Goal: Information Seeking & Learning: Learn about a topic

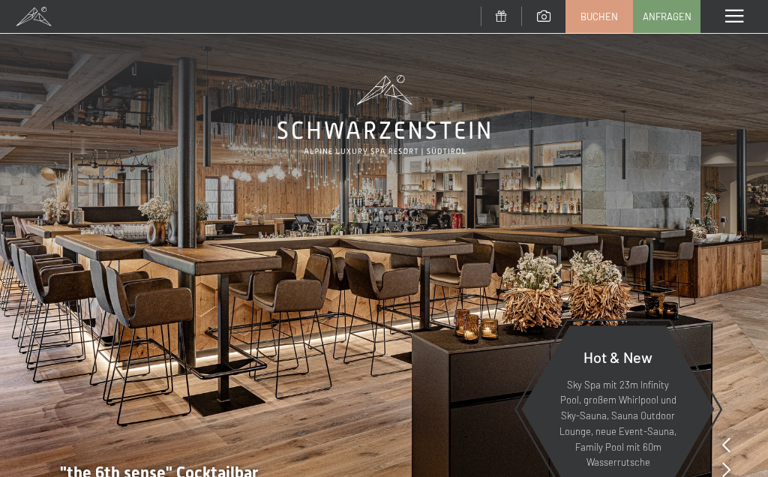
click at [740, 12] on span at bounding box center [735, 17] width 18 height 14
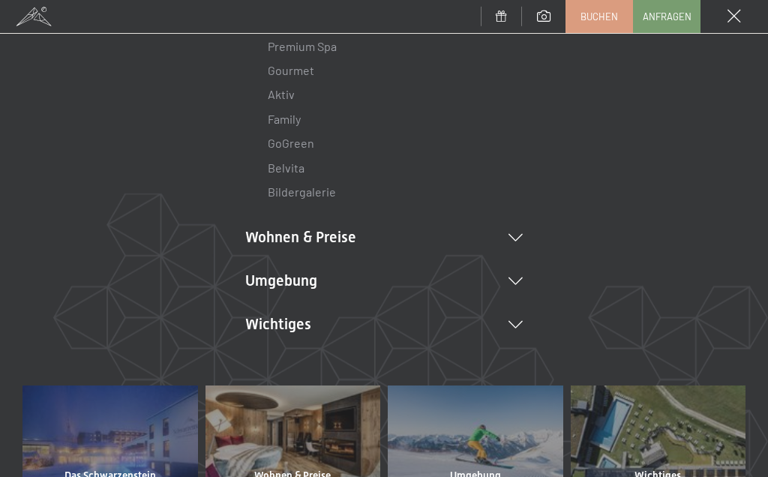
scroll to position [246, 0]
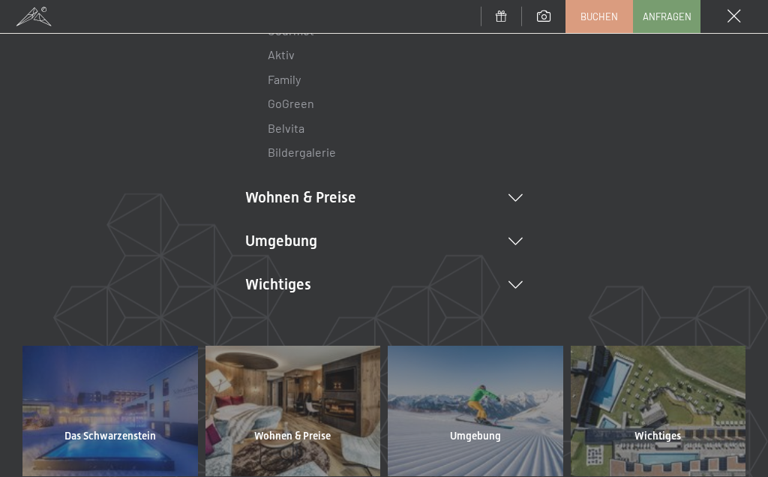
click at [512, 188] on li "Wohnen & Preise Inklusivleistungen Zimmer & Preise Liste Angebote Liste Familie…" at bounding box center [384, 197] width 278 height 21
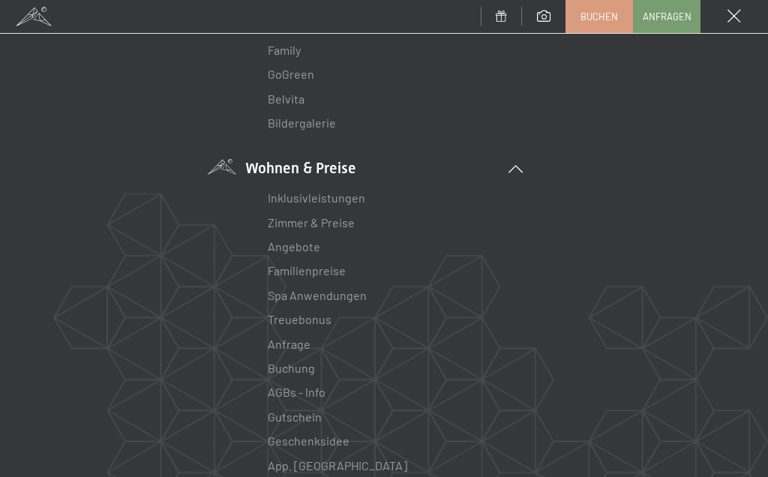
scroll to position [279, 0]
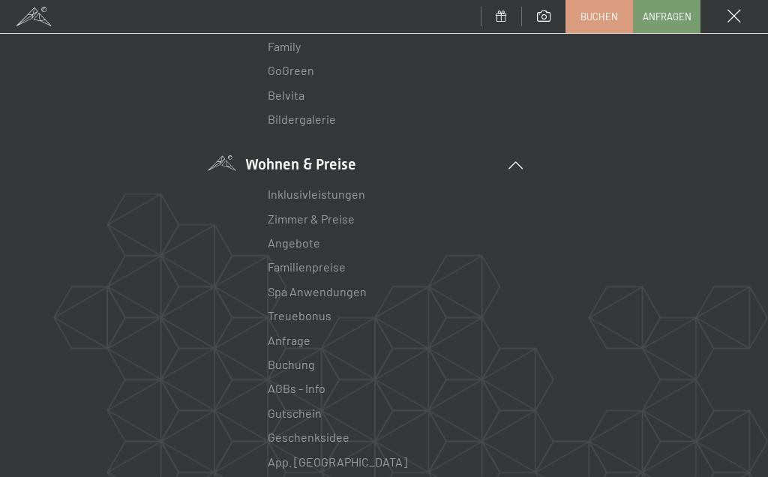
click at [338, 215] on link "Zimmer & Preise" at bounding box center [311, 219] width 87 height 14
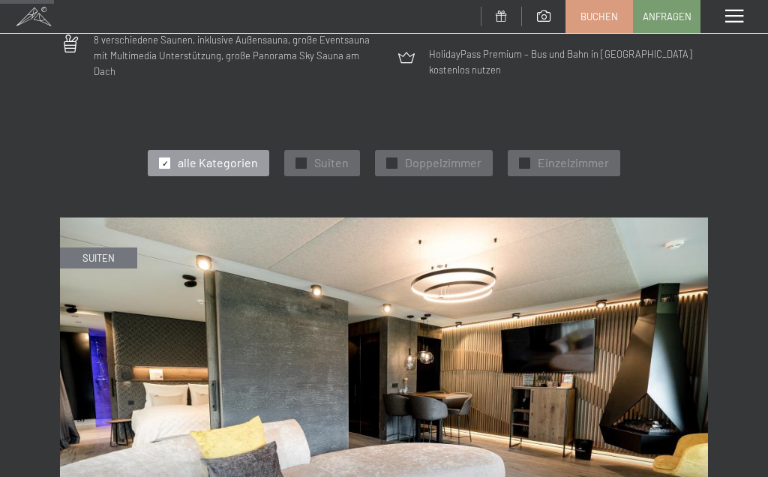
scroll to position [508, 0]
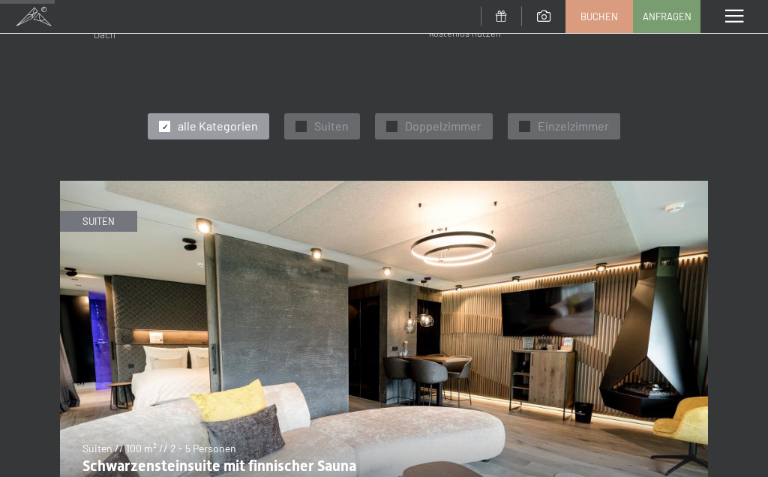
click at [116, 201] on img at bounding box center [384, 363] width 648 height 365
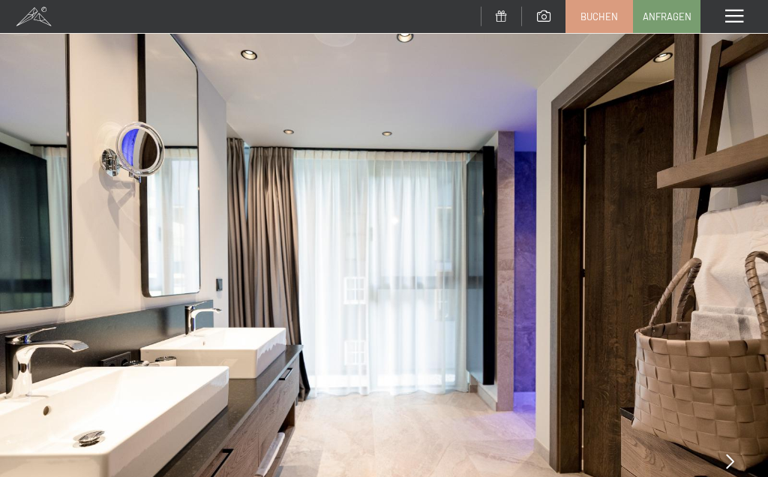
click at [743, 20] on span at bounding box center [735, 17] width 18 height 14
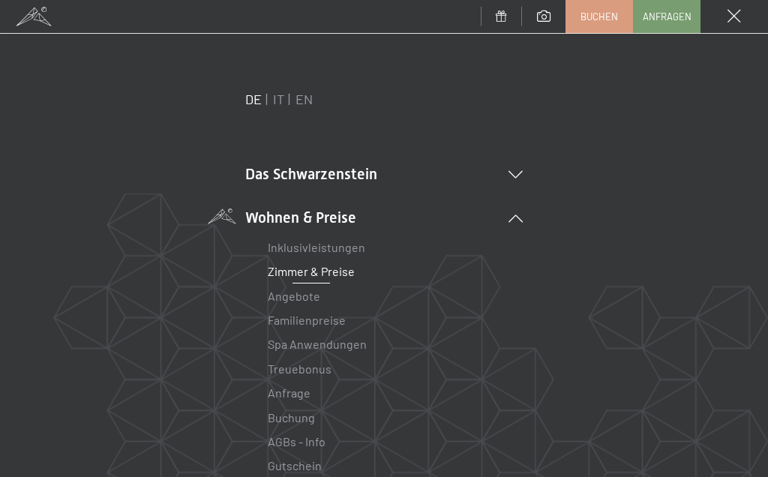
click at [338, 272] on link "Zimmer & Preise" at bounding box center [311, 271] width 87 height 14
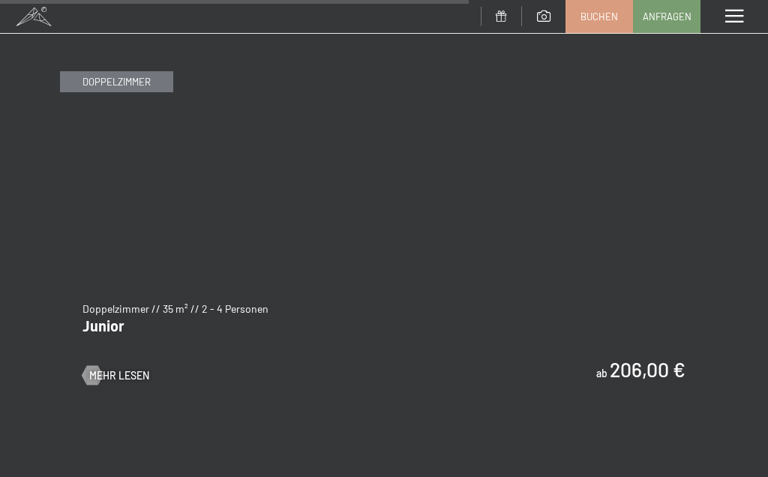
scroll to position [4335, 0]
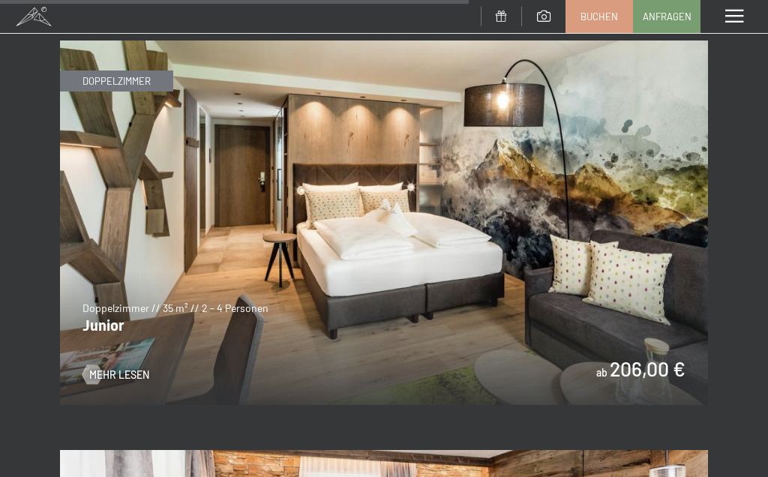
click at [136, 368] on span "Mehr Lesen" at bounding box center [119, 375] width 60 height 15
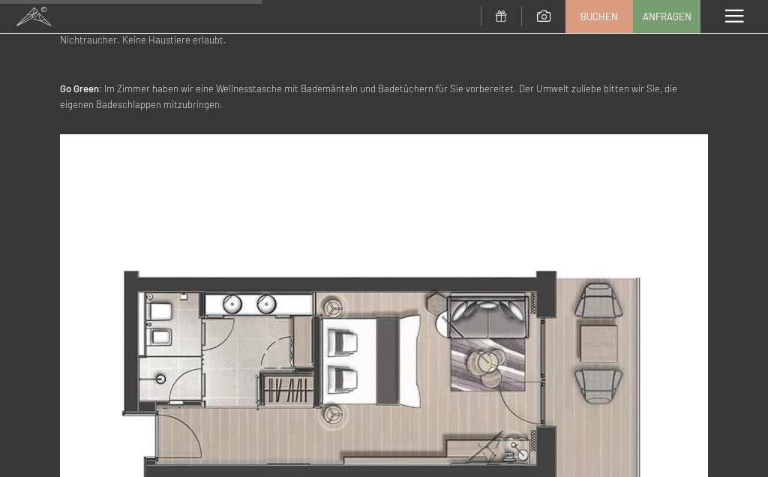
scroll to position [771, 0]
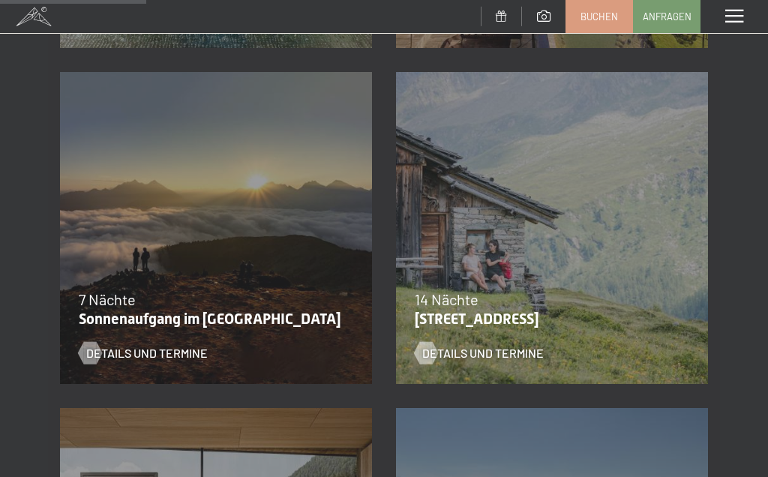
scroll to position [583, 0]
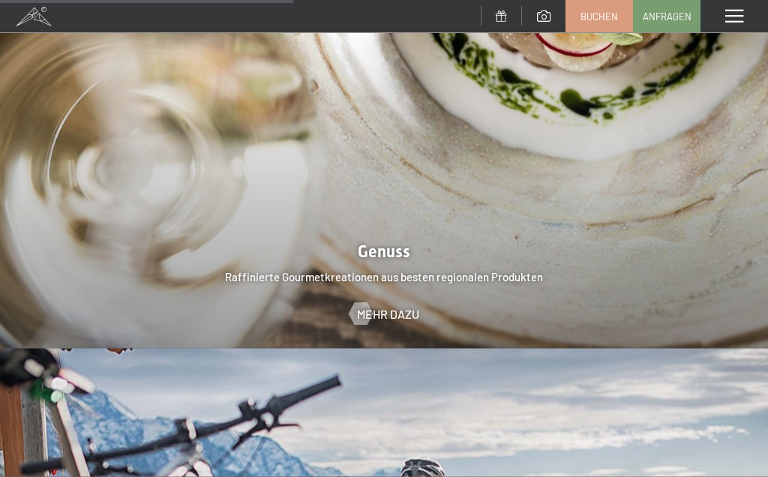
scroll to position [2468, 0]
click at [742, 12] on span at bounding box center [735, 17] width 18 height 14
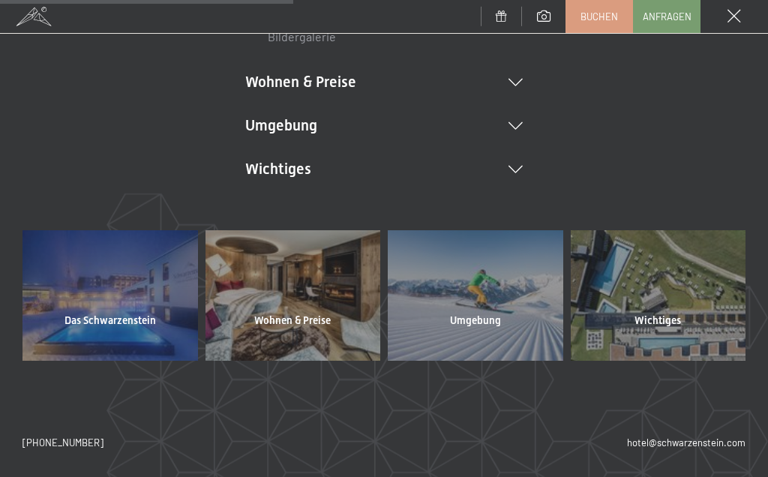
scroll to position [361, 0]
click at [115, 305] on div at bounding box center [111, 296] width 176 height 131
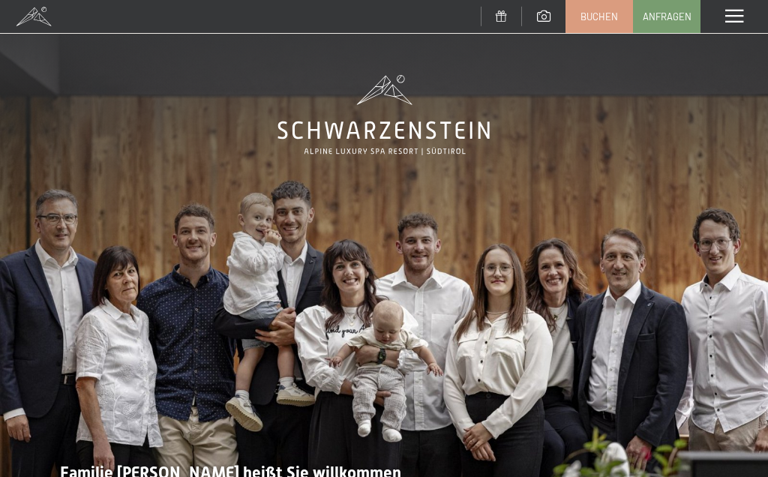
click at [736, 12] on span at bounding box center [735, 17] width 18 height 14
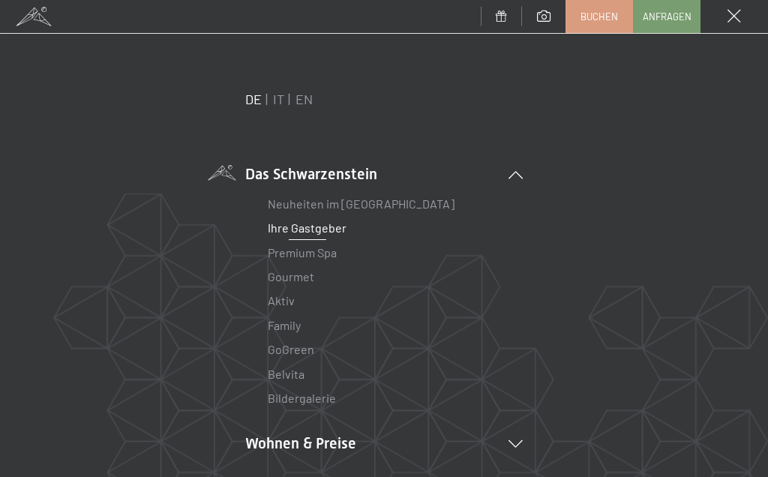
click at [394, 209] on link "Neuheiten im [GEOGRAPHIC_DATA]" at bounding box center [361, 204] width 187 height 14
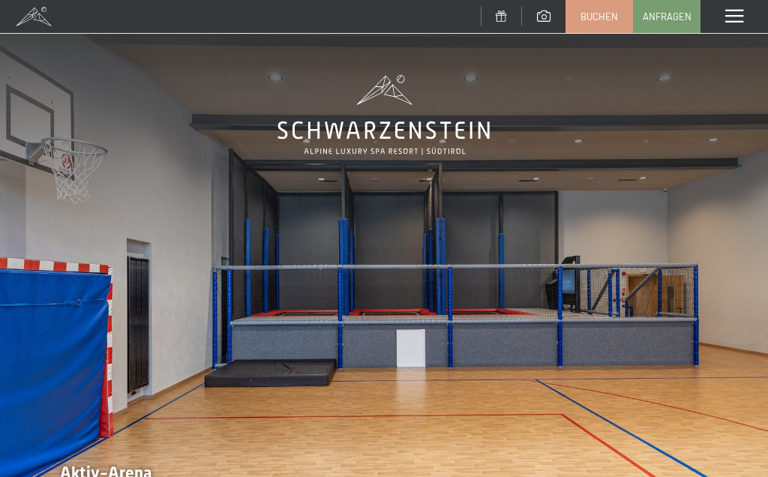
click at [739, 15] on span at bounding box center [735, 17] width 18 height 14
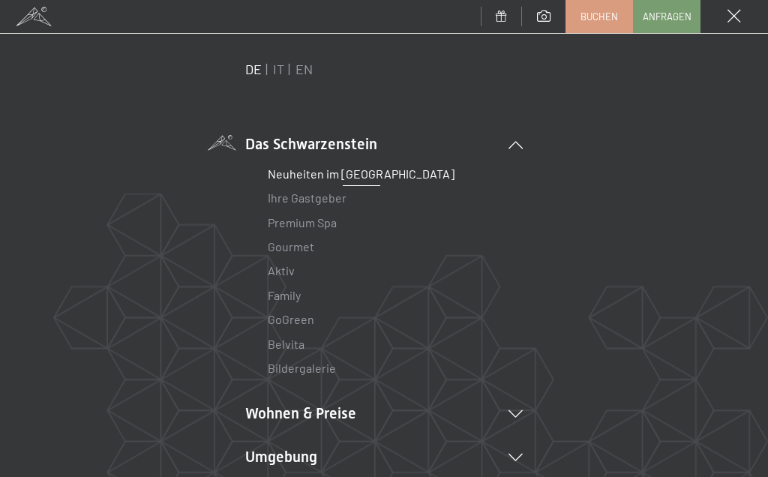
scroll to position [31, 0]
click at [329, 221] on link "Premium Spa" at bounding box center [302, 222] width 69 height 14
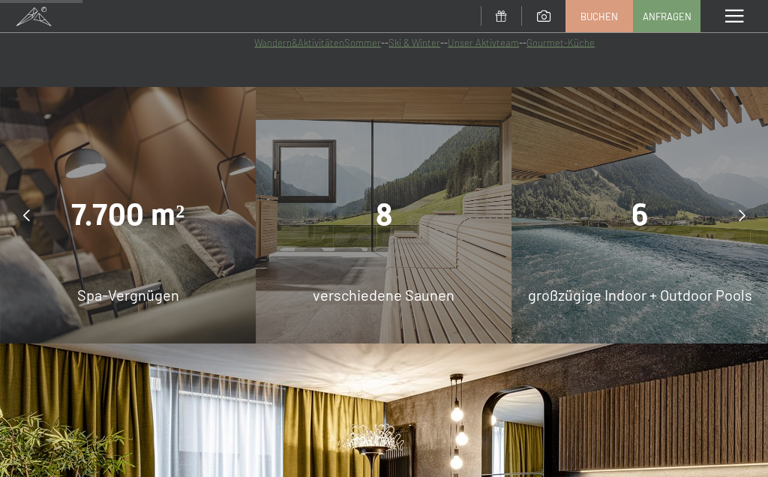
scroll to position [795, 0]
click at [684, 304] on span "großzügige Indoor + Outdoor Pools" at bounding box center [640, 295] width 224 height 18
click at [669, 227] on div "6" at bounding box center [640, 215] width 256 height 42
click at [747, 226] on div at bounding box center [742, 216] width 38 height 38
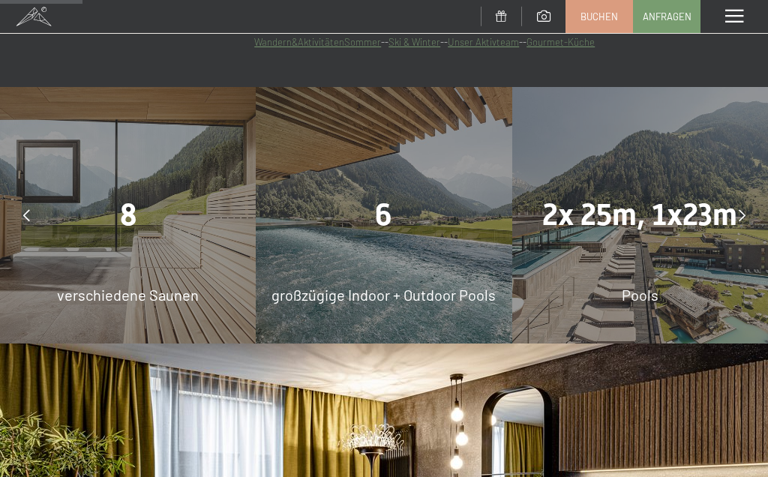
click at [734, 227] on div at bounding box center [742, 216] width 38 height 38
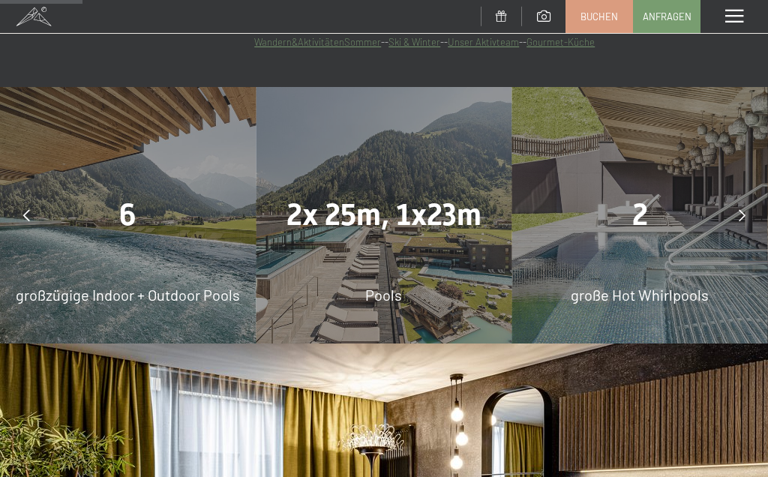
click at [748, 227] on div at bounding box center [742, 216] width 38 height 38
click at [445, 275] on div "2x 25m, 1x23m Pools" at bounding box center [384, 215] width 256 height 256
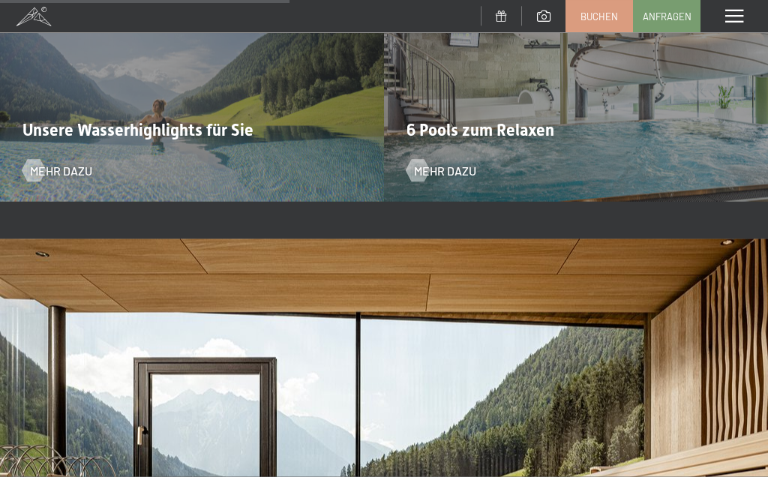
scroll to position [2779, 0]
click at [53, 179] on span "Mehr dazu" at bounding box center [61, 170] width 62 height 17
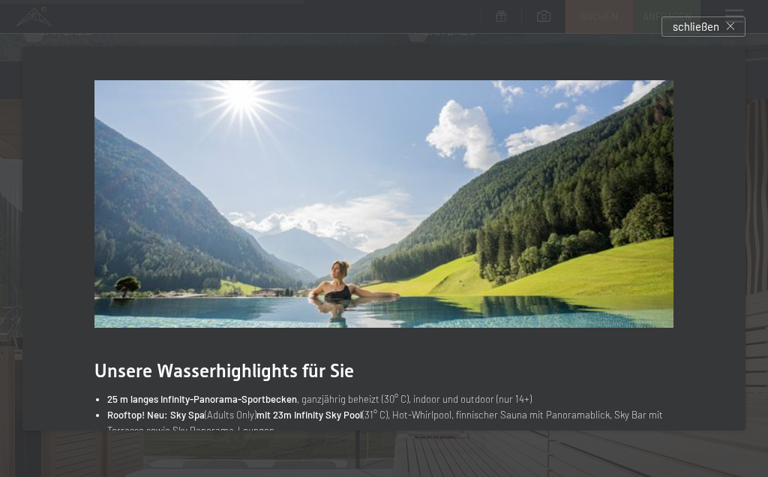
scroll to position [0, 0]
click at [705, 29] on span "schließen" at bounding box center [696, 27] width 47 height 16
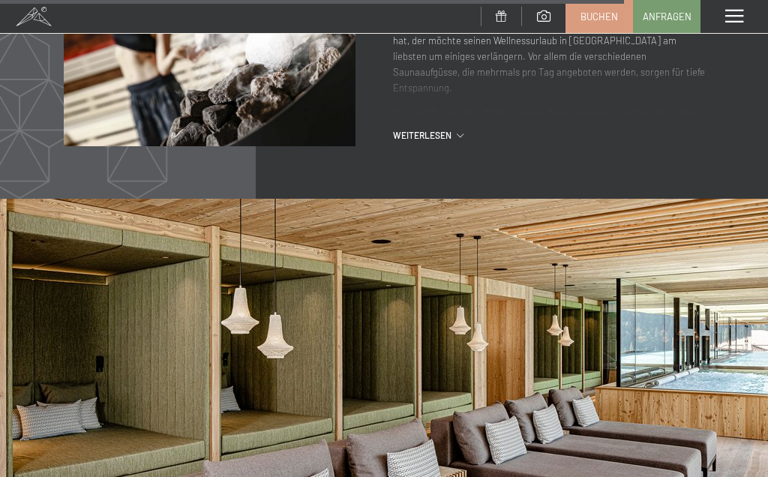
scroll to position [5318, 0]
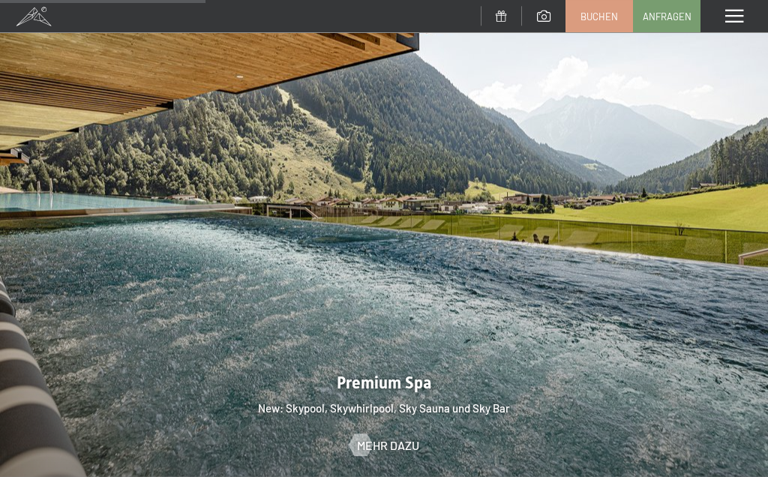
scroll to position [1712, 0]
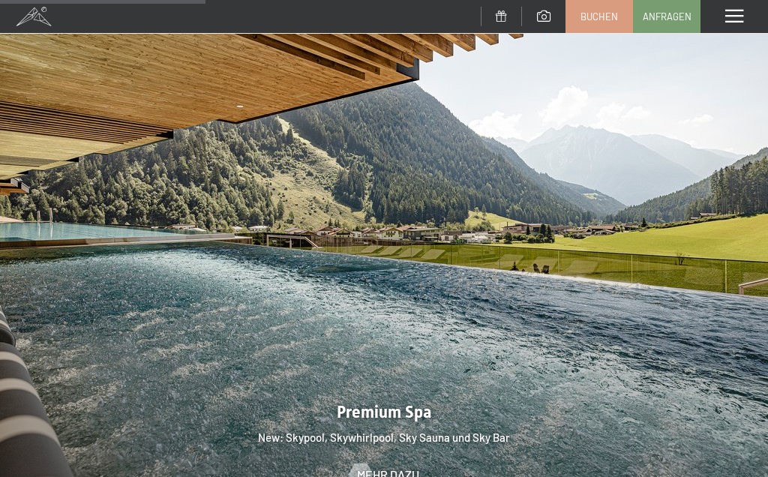
click at [384, 467] on span "Mehr dazu" at bounding box center [388, 475] width 62 height 17
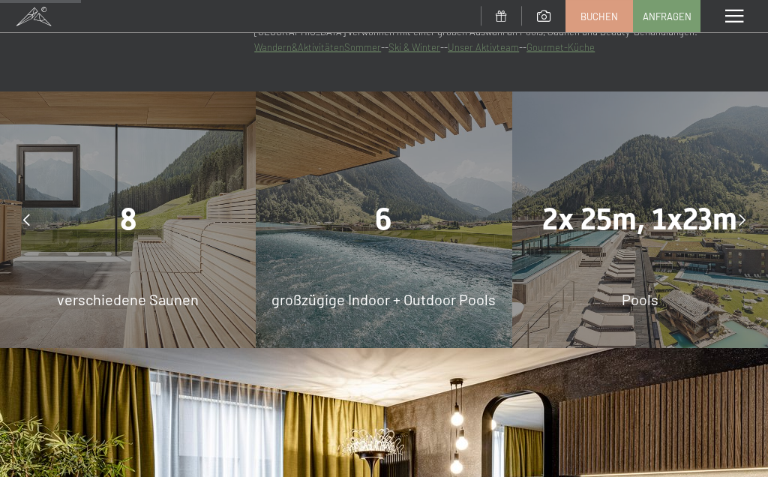
scroll to position [791, 0]
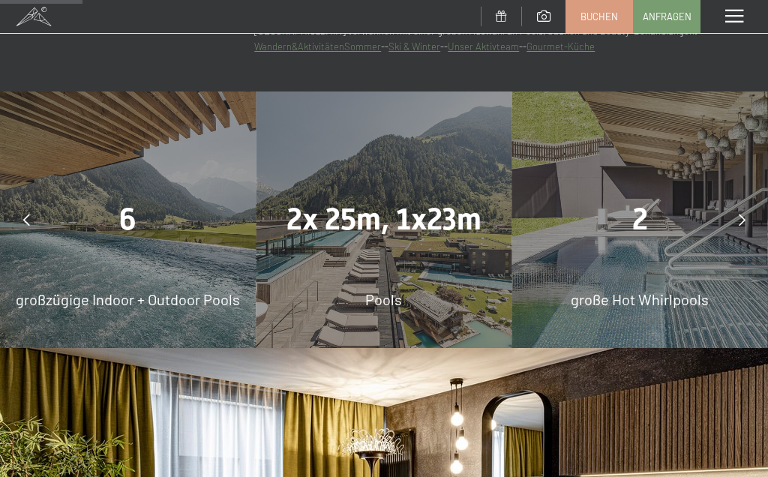
click at [197, 308] on span "großzügige Indoor + Outdoor Pools" at bounding box center [128, 299] width 224 height 18
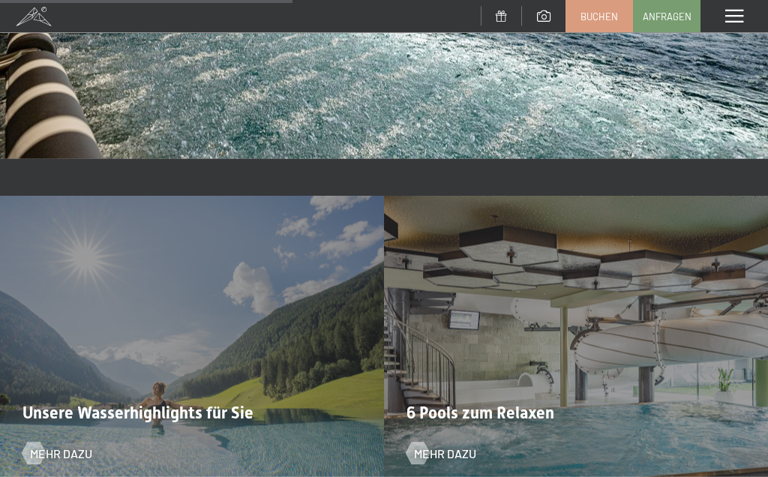
scroll to position [2806, 0]
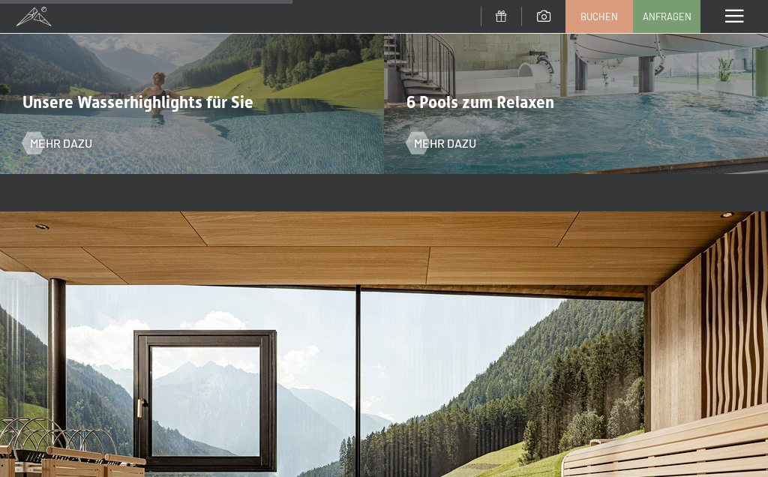
click at [462, 152] on span "Mehr dazu" at bounding box center [445, 143] width 62 height 17
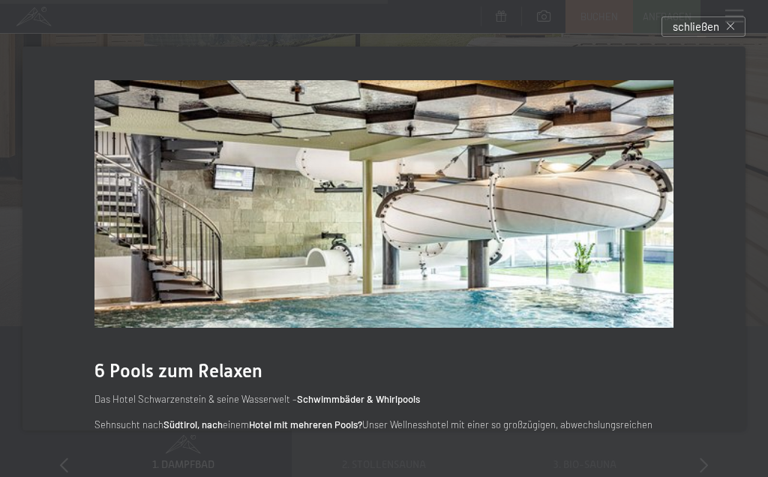
scroll to position [3266, 0]
click at [696, 32] on span "schließen" at bounding box center [696, 27] width 47 height 16
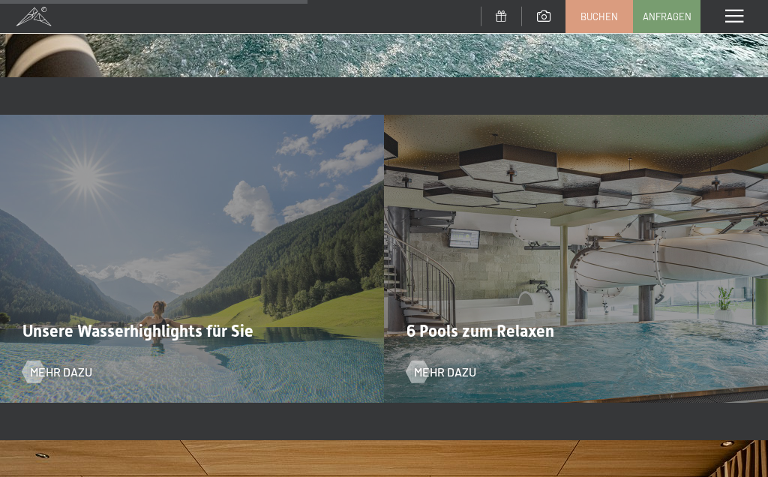
scroll to position [2573, 0]
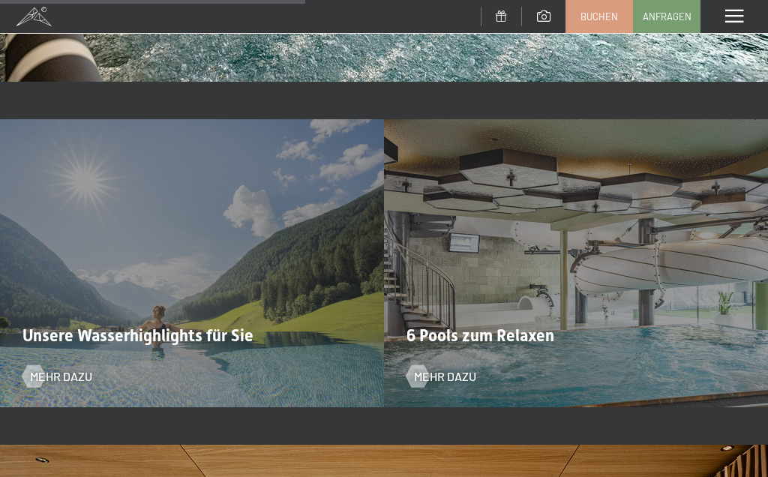
click at [464, 385] on span "Mehr dazu" at bounding box center [445, 376] width 62 height 17
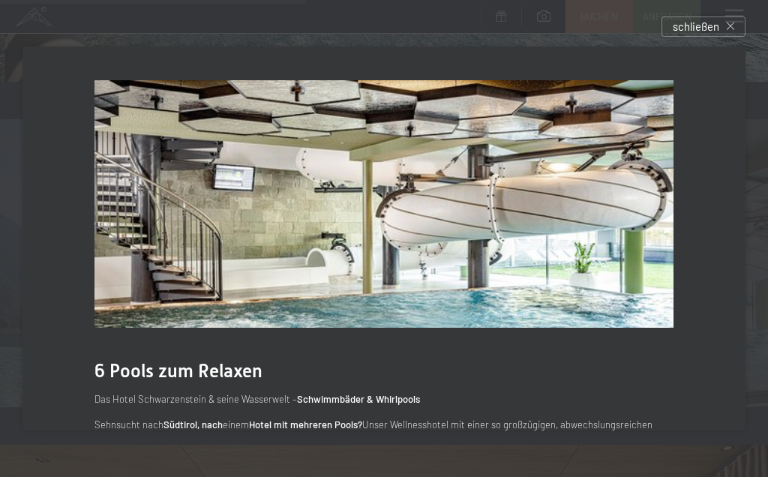
scroll to position [0, 0]
click at [711, 31] on span "schließen" at bounding box center [696, 27] width 47 height 16
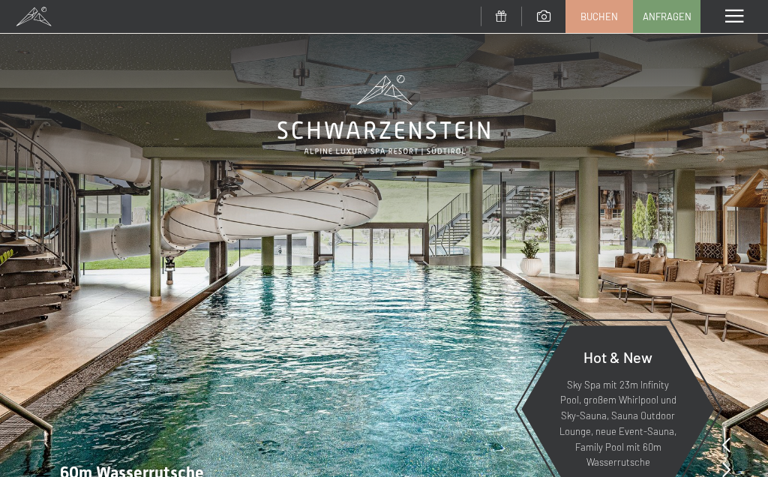
click at [735, 20] on span at bounding box center [735, 17] width 18 height 14
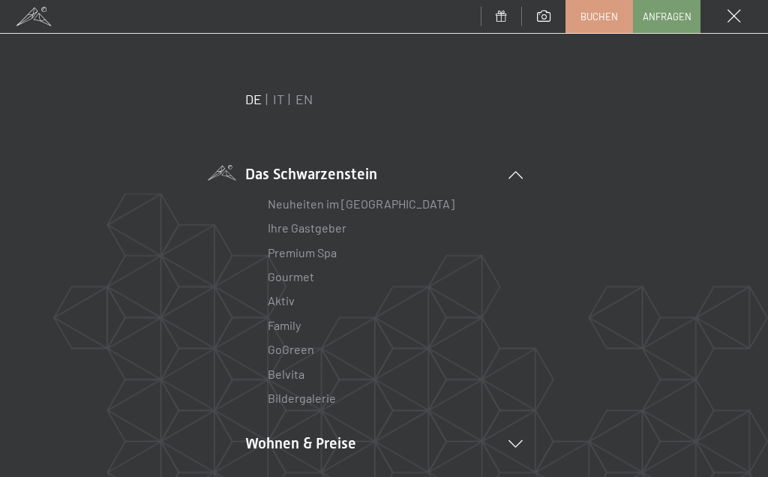
click at [331, 251] on link "Premium Spa" at bounding box center [302, 252] width 69 height 14
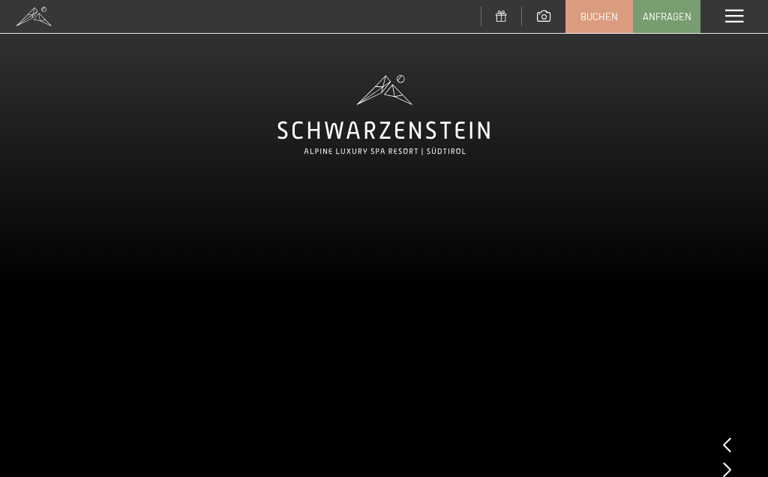
click at [735, 12] on span at bounding box center [735, 17] width 18 height 14
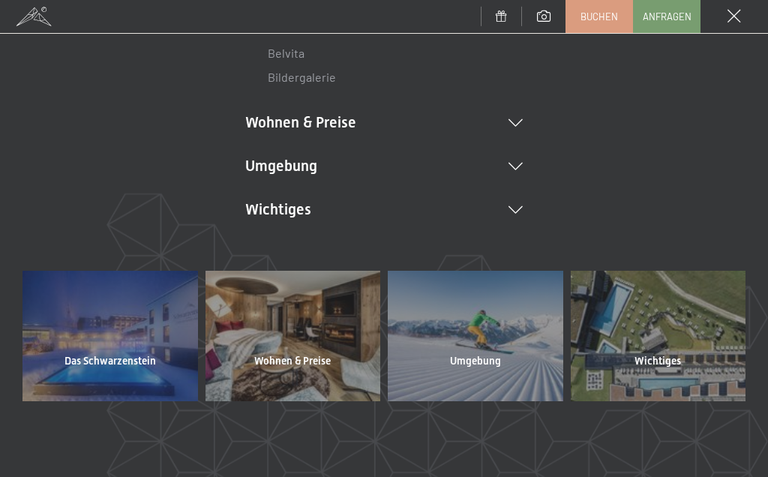
scroll to position [320, 0]
click at [518, 207] on icon at bounding box center [516, 211] width 14 height 8
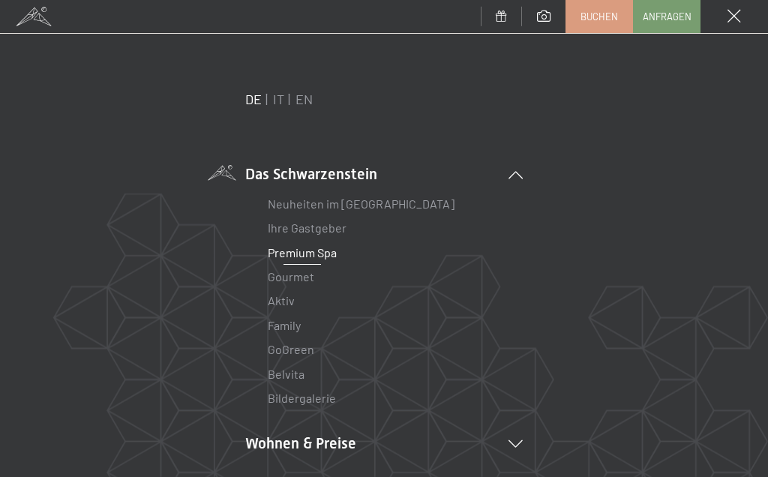
scroll to position [0, 0]
click at [322, 227] on link "Ihre Gastgeber" at bounding box center [307, 228] width 79 height 14
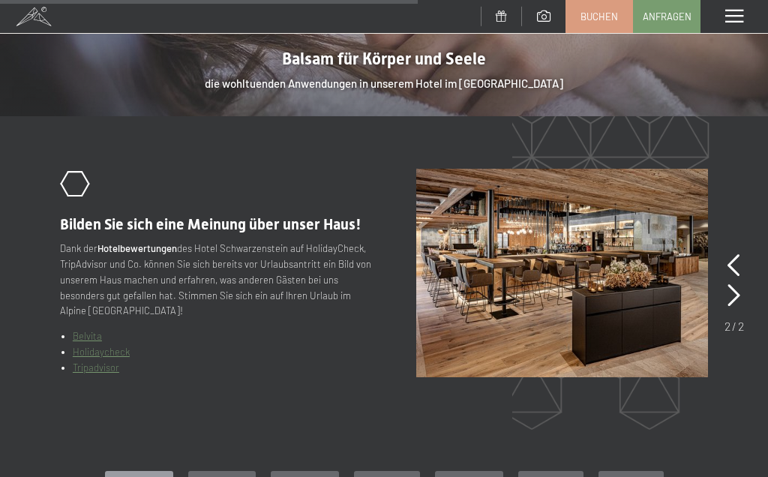
scroll to position [2206, 0]
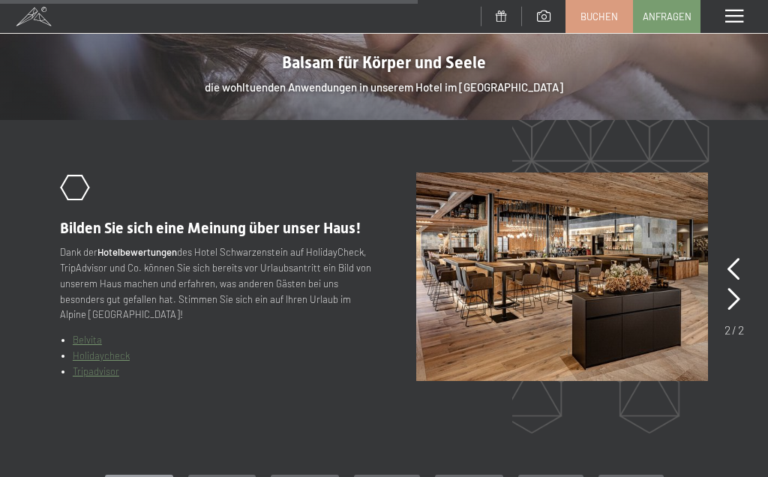
click at [95, 334] on link "Belvita" at bounding box center [87, 340] width 29 height 12
